Goal: Transaction & Acquisition: Purchase product/service

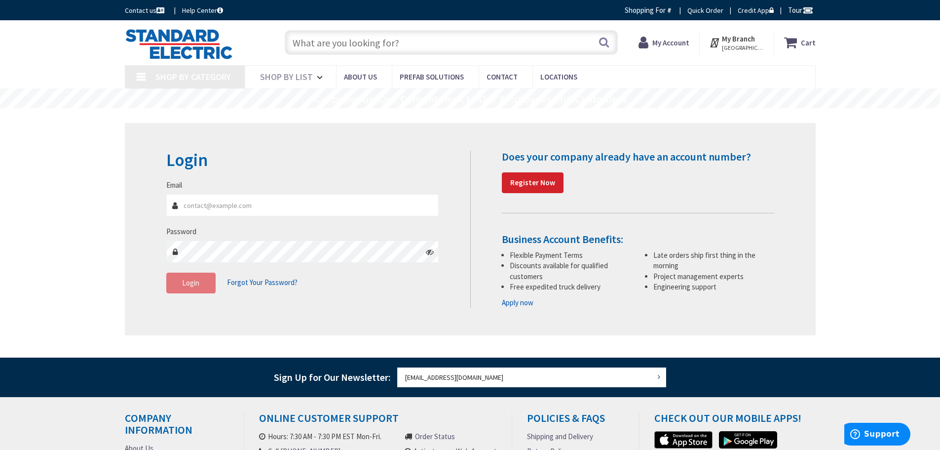
type input "[EMAIL_ADDRESS][DOMAIN_NAME]"
click at [194, 286] on span "Login" at bounding box center [190, 282] width 17 height 9
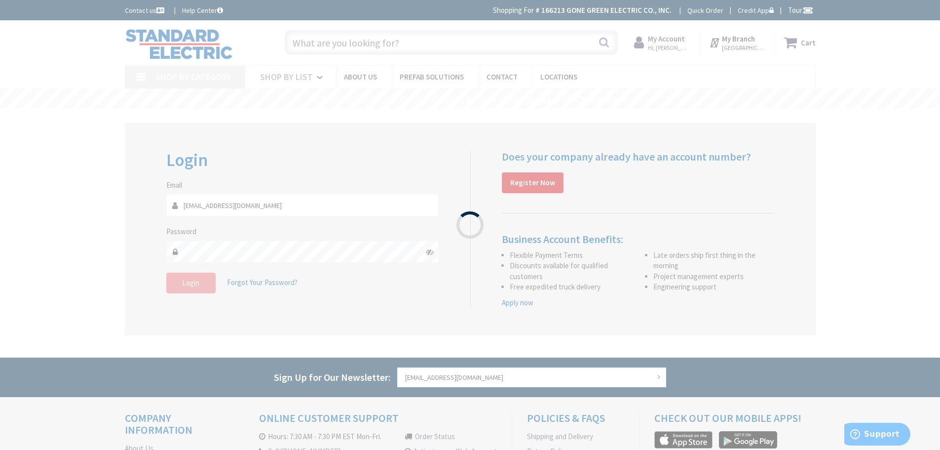
type input "[PERSON_NAME] Fountain, [GEOGRAPHIC_DATA], [GEOGRAPHIC_DATA]"
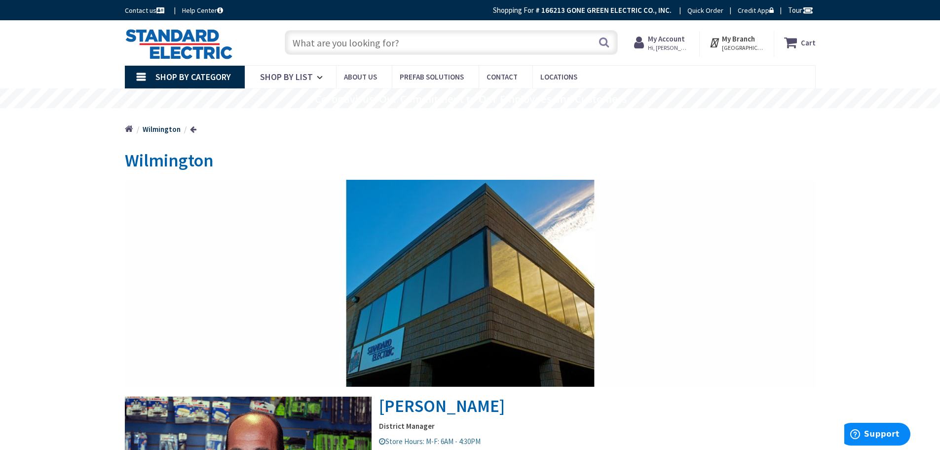
click at [415, 41] on input "text" at bounding box center [451, 42] width 333 height 25
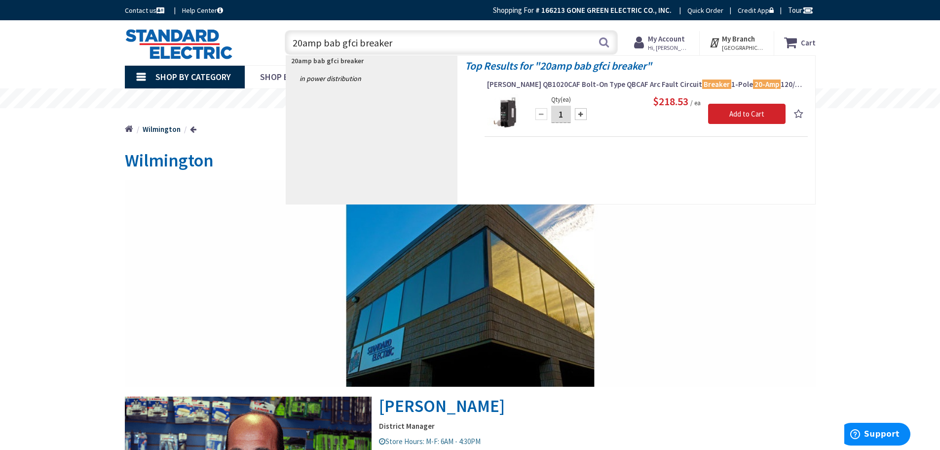
type input "20amp bab gfci breaker"
click at [509, 113] on img at bounding box center [505, 112] width 37 height 37
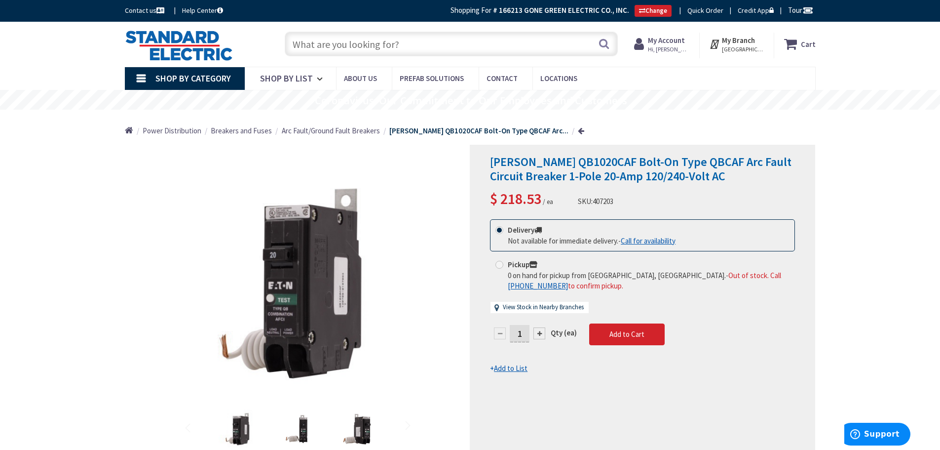
click at [450, 45] on input "text" at bounding box center [451, 44] width 333 height 25
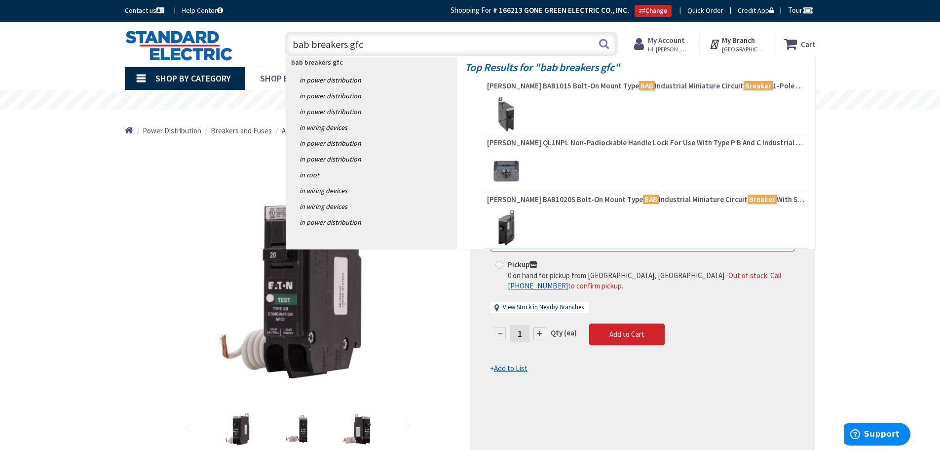
type input "bab breakers gfci"
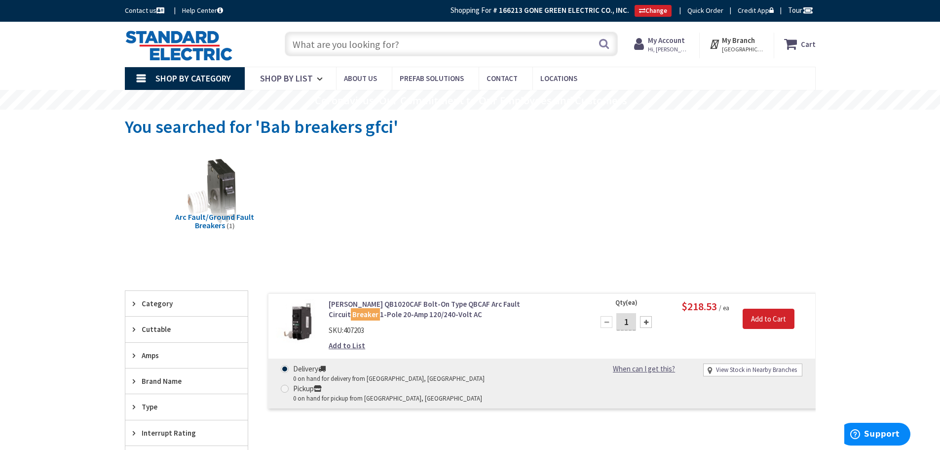
click at [421, 46] on input "text" at bounding box center [451, 44] width 333 height 25
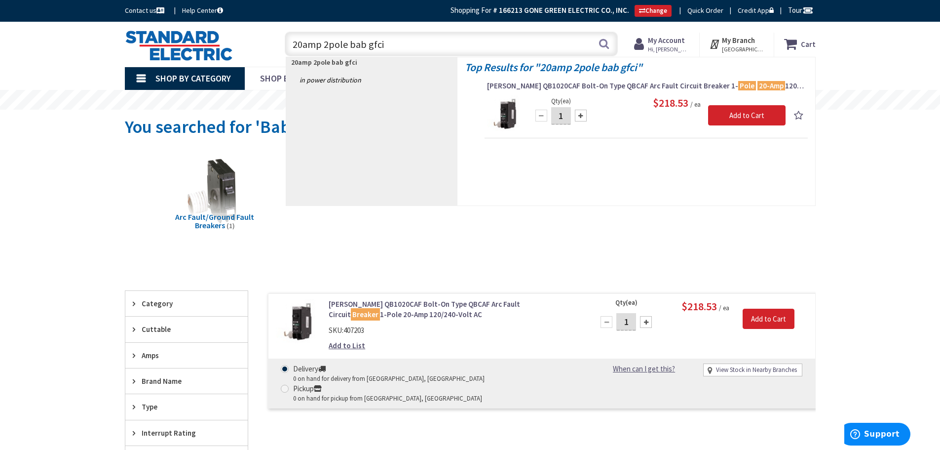
type input "20amp 2pole bab gfci"
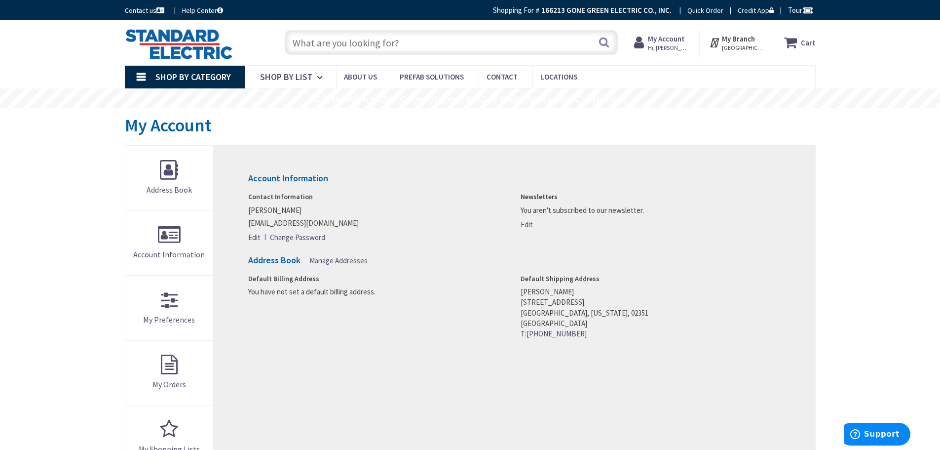
click at [425, 45] on input "text" at bounding box center [451, 42] width 333 height 25
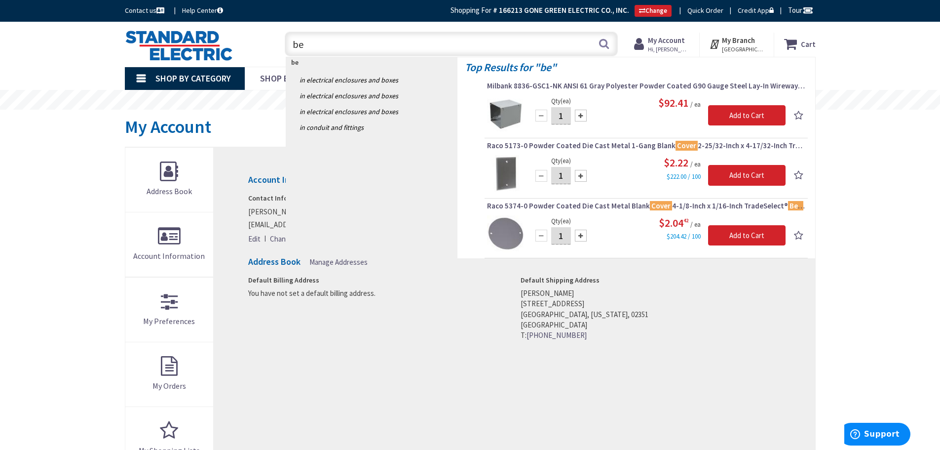
type input "b"
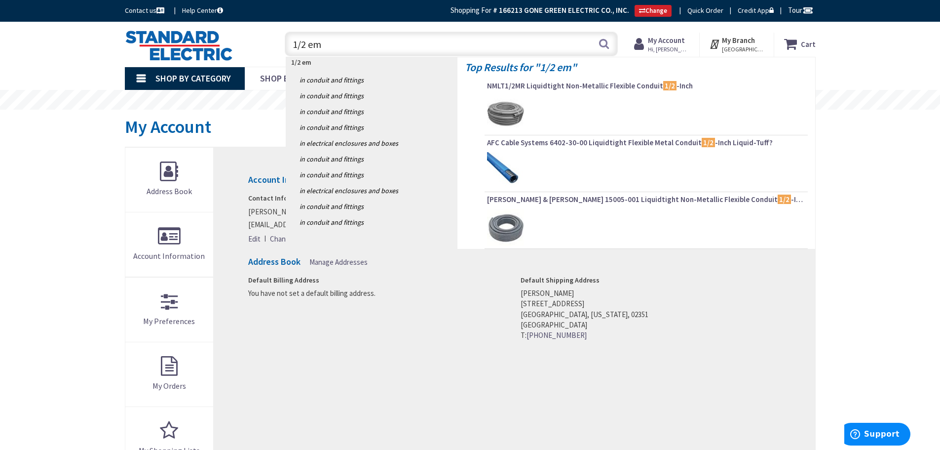
type input "1/2 emt"
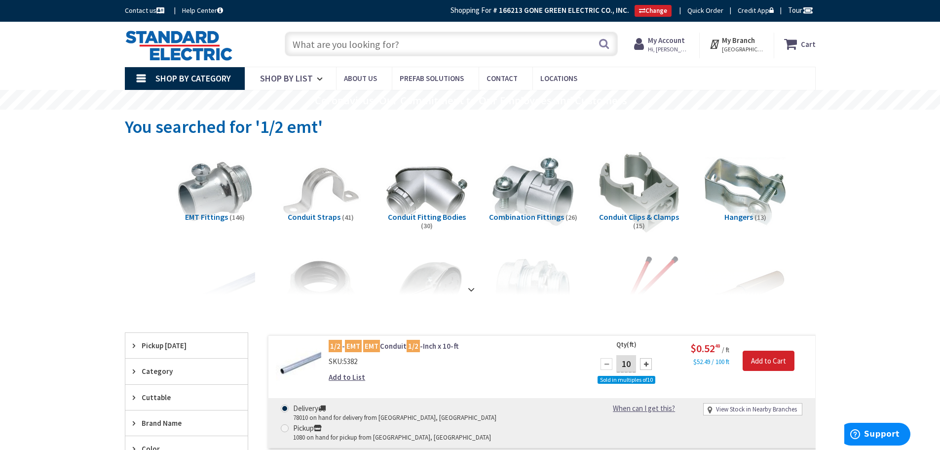
click at [429, 43] on input "text" at bounding box center [451, 44] width 333 height 25
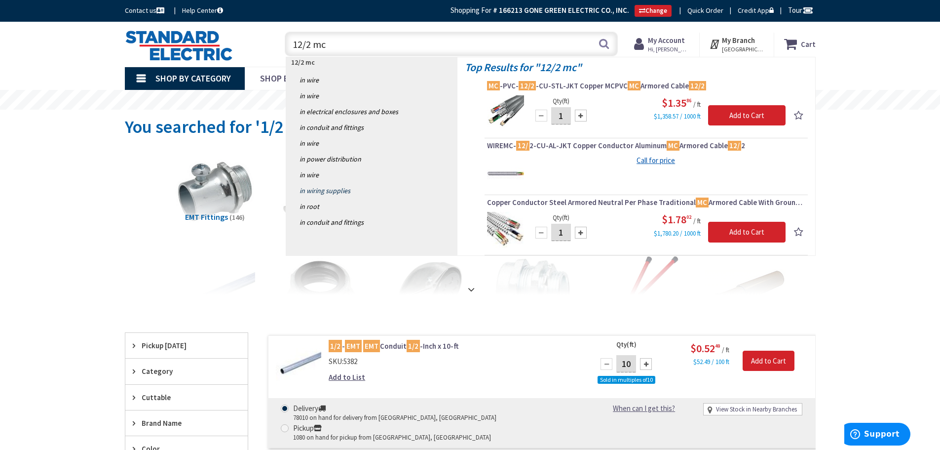
type input "12/2 mc"
click at [535, 150] on span "WIREMC- 12/ 2-CU-AL-JKT Copper Conductor Aluminum MC Armored Cable 12/ 2" at bounding box center [646, 146] width 318 height 10
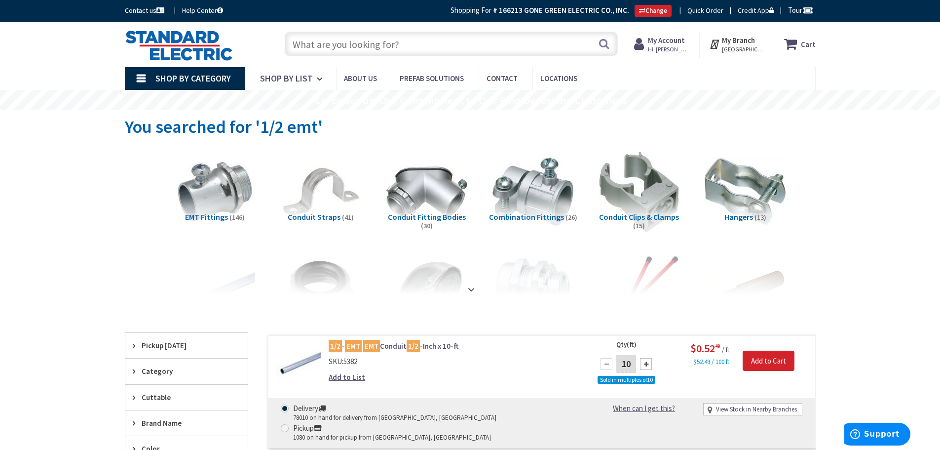
click at [422, 45] on input "text" at bounding box center [451, 44] width 333 height 25
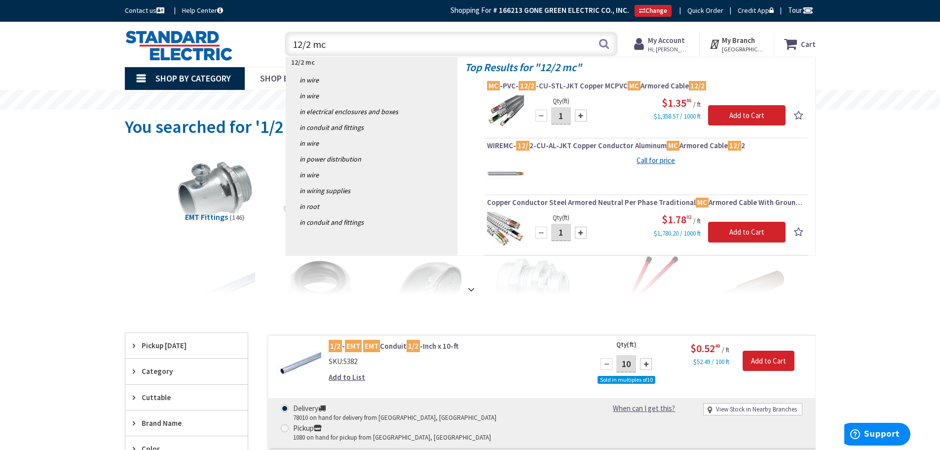
type input "12/2 mc"
click at [138, 374] on icon at bounding box center [136, 370] width 7 height 7
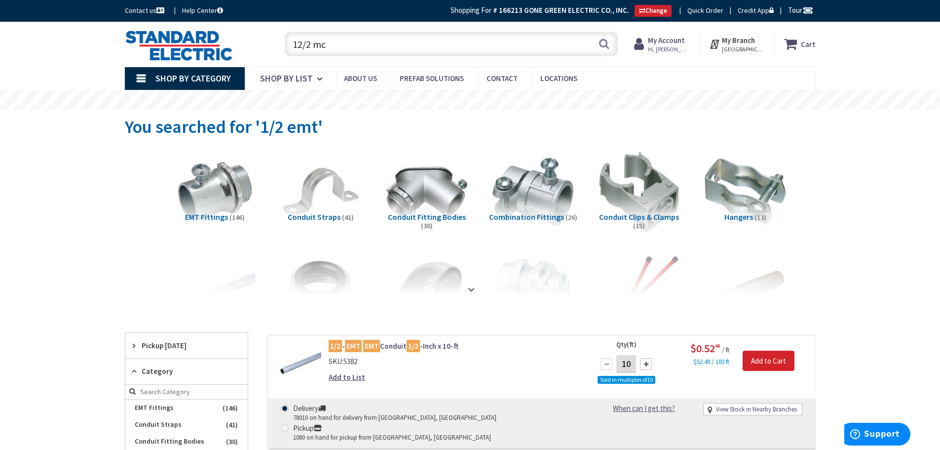
click at [147, 77] on link "Shop By Category" at bounding box center [185, 78] width 120 height 23
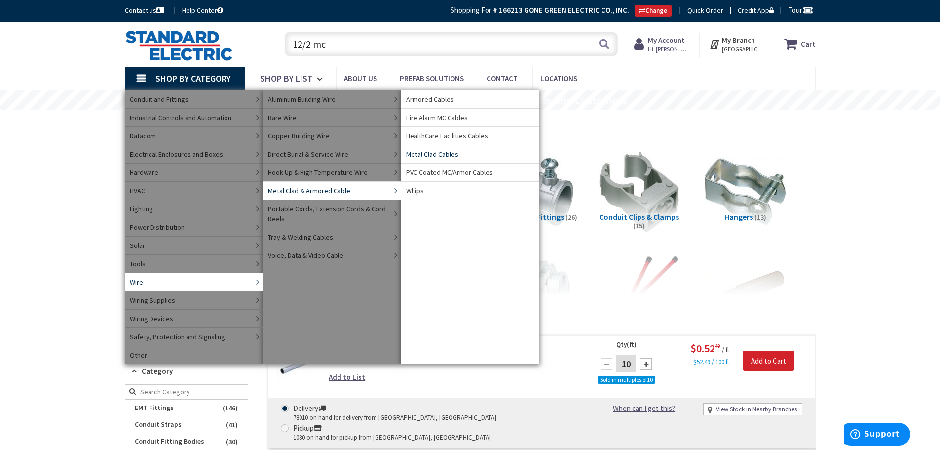
click at [428, 154] on span "Metal Clad Cables" at bounding box center [432, 154] width 52 height 10
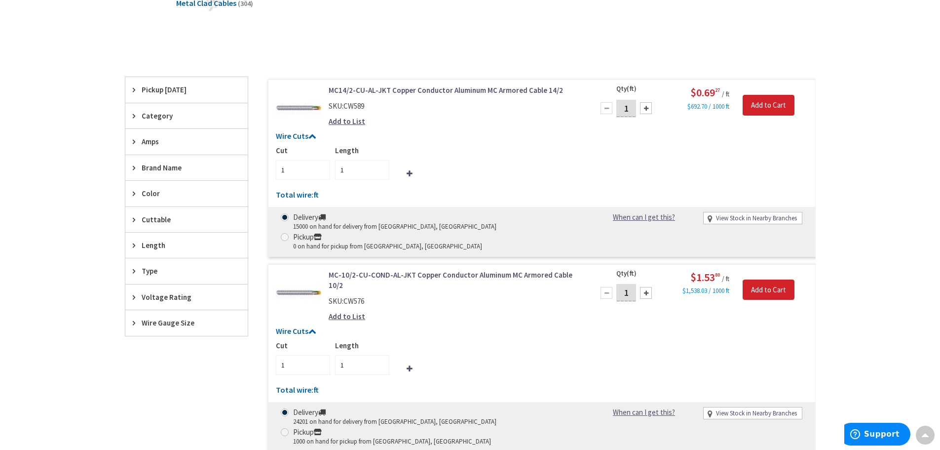
scroll to position [248, 0]
click at [136, 323] on icon at bounding box center [136, 322] width 7 height 7
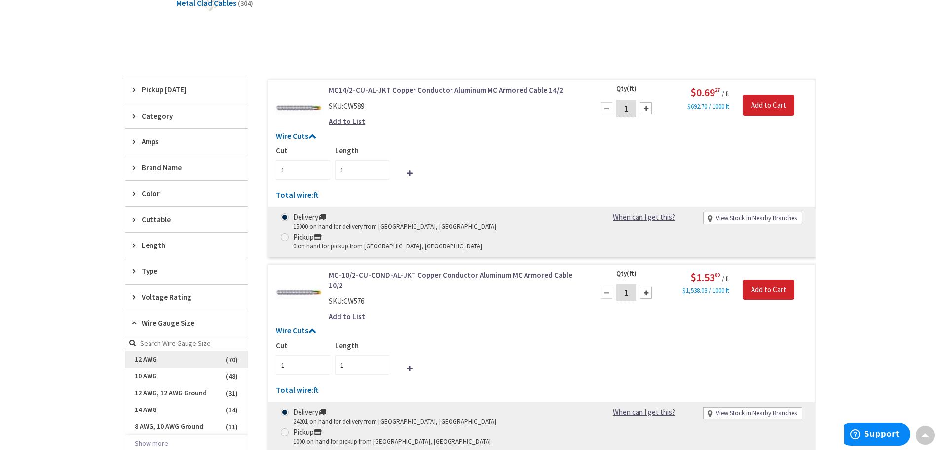
click at [145, 357] on span "12 AWG" at bounding box center [186, 359] width 122 height 17
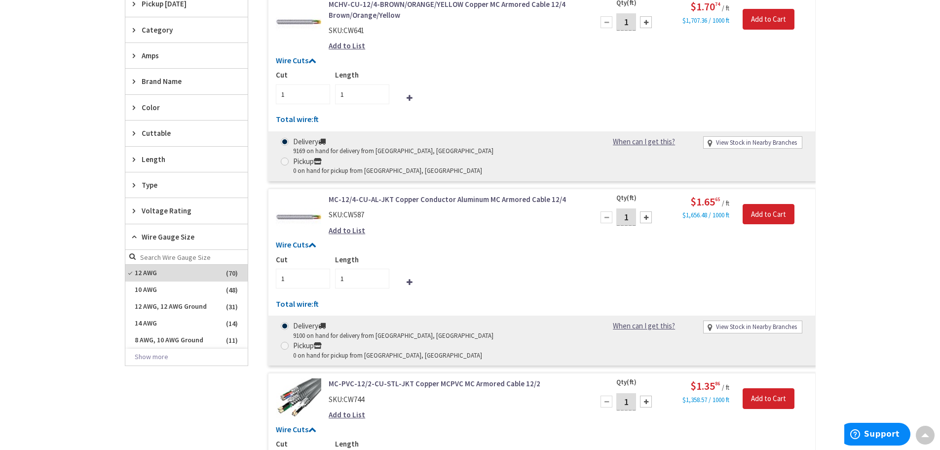
scroll to position [347, 0]
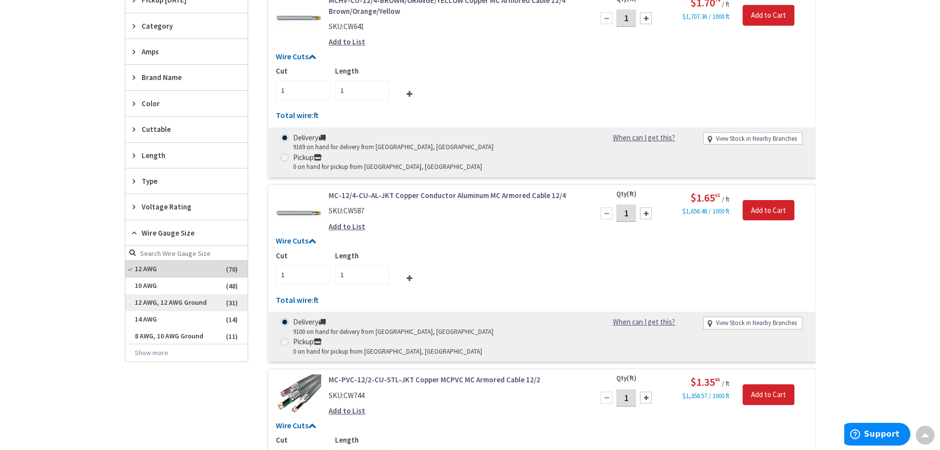
click at [165, 303] on span "12 AWG, 12 AWG Ground" at bounding box center [186, 302] width 122 height 17
click at [131, 267] on span "12 AWG" at bounding box center [186, 269] width 122 height 17
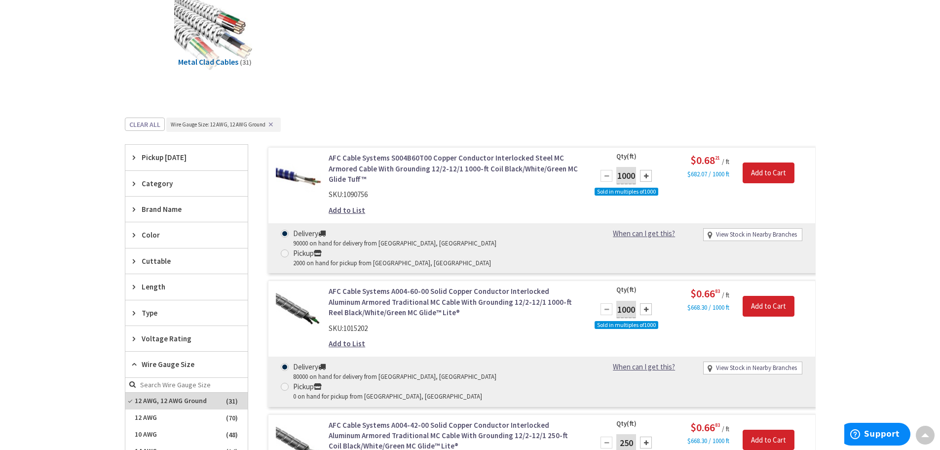
scroll to position [100, 0]
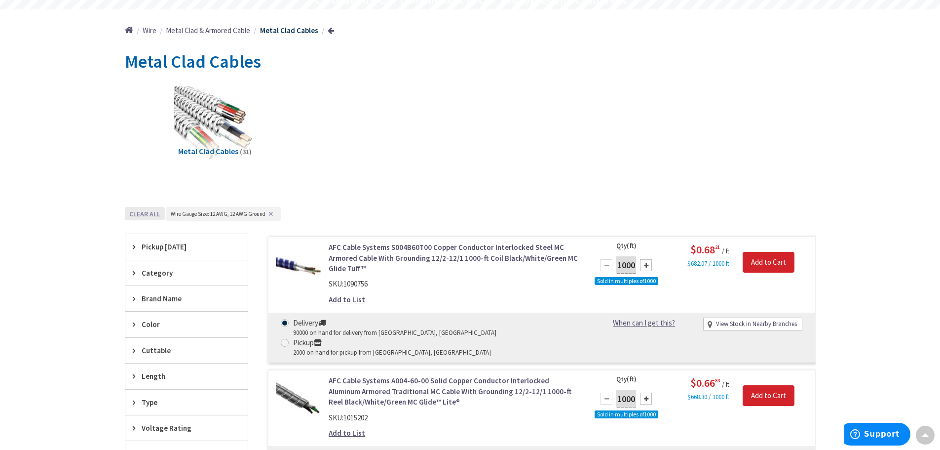
click at [130, 209] on button "Clear all" at bounding box center [145, 213] width 40 height 13
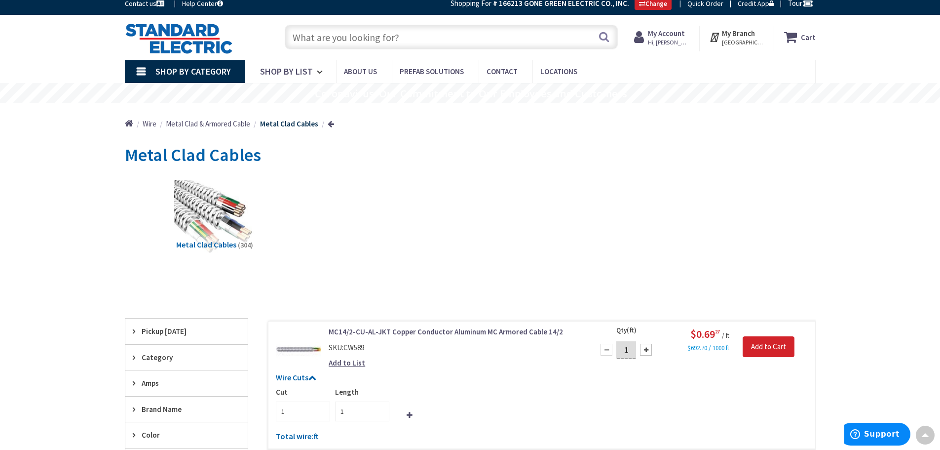
scroll to position [0, 0]
